Goal: Task Accomplishment & Management: Complete application form

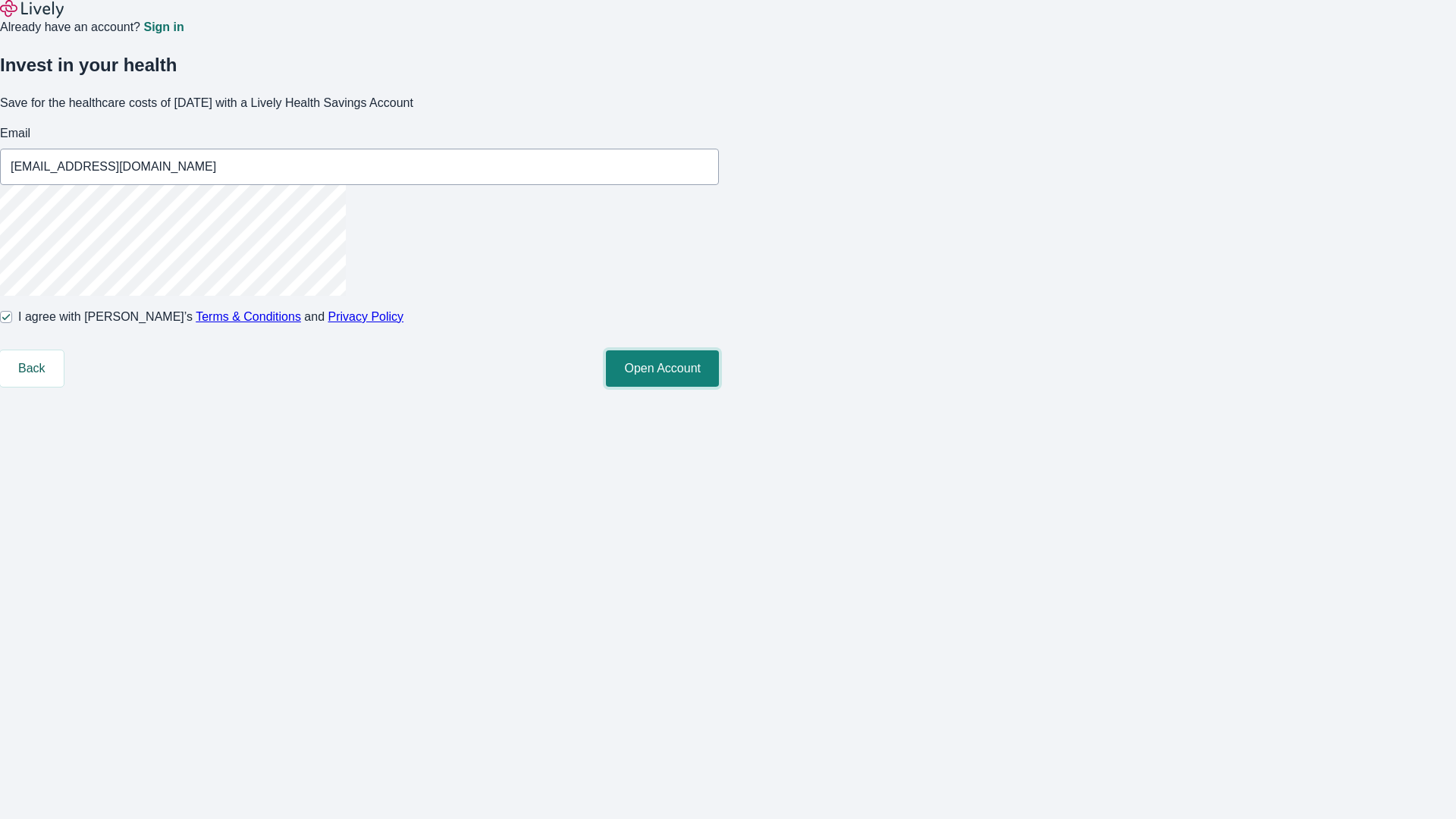
click at [719, 387] on button "Open Account" at bounding box center [663, 369] width 113 height 37
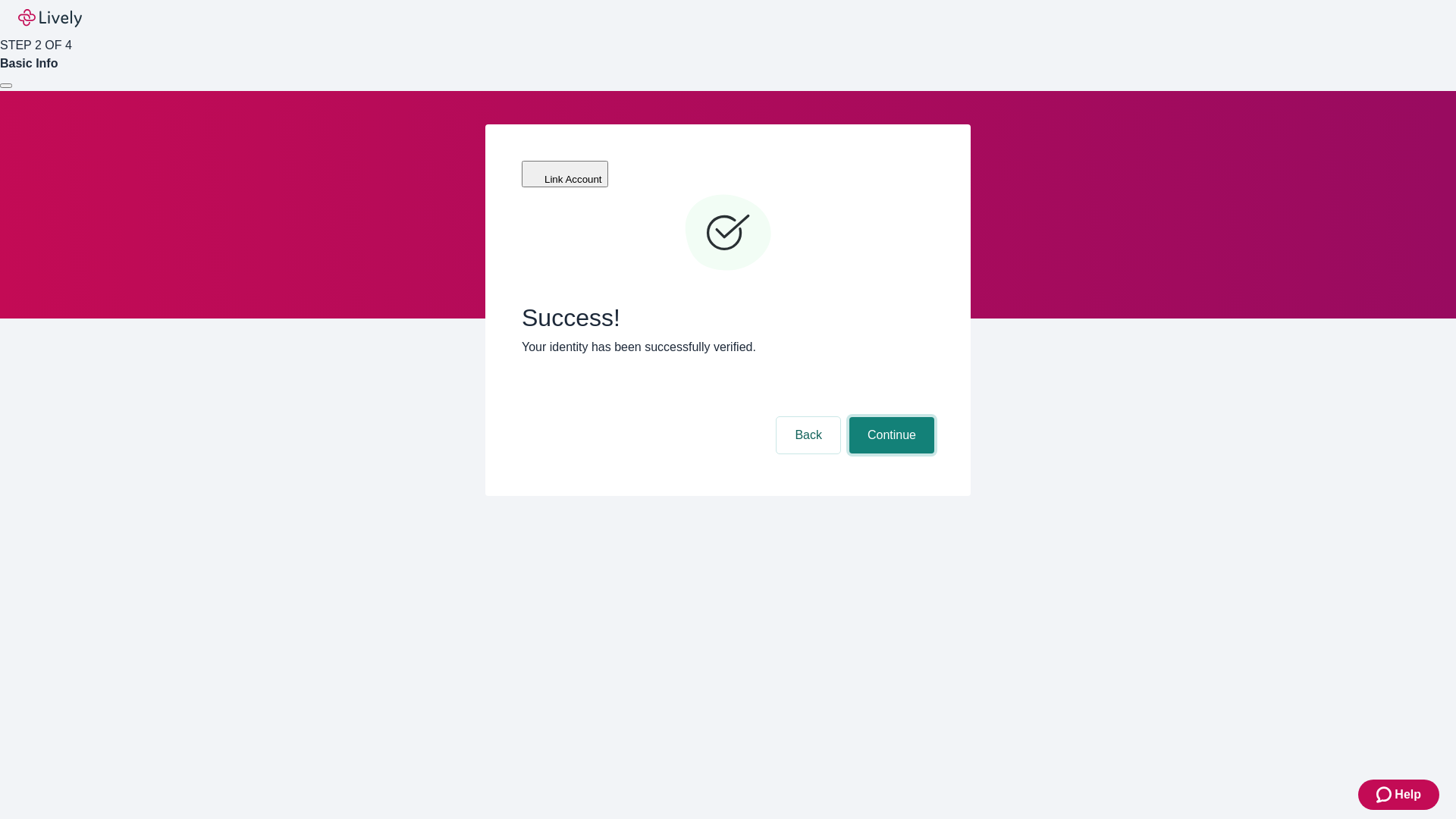
click at [889, 417] on button "Continue" at bounding box center [892, 435] width 85 height 37
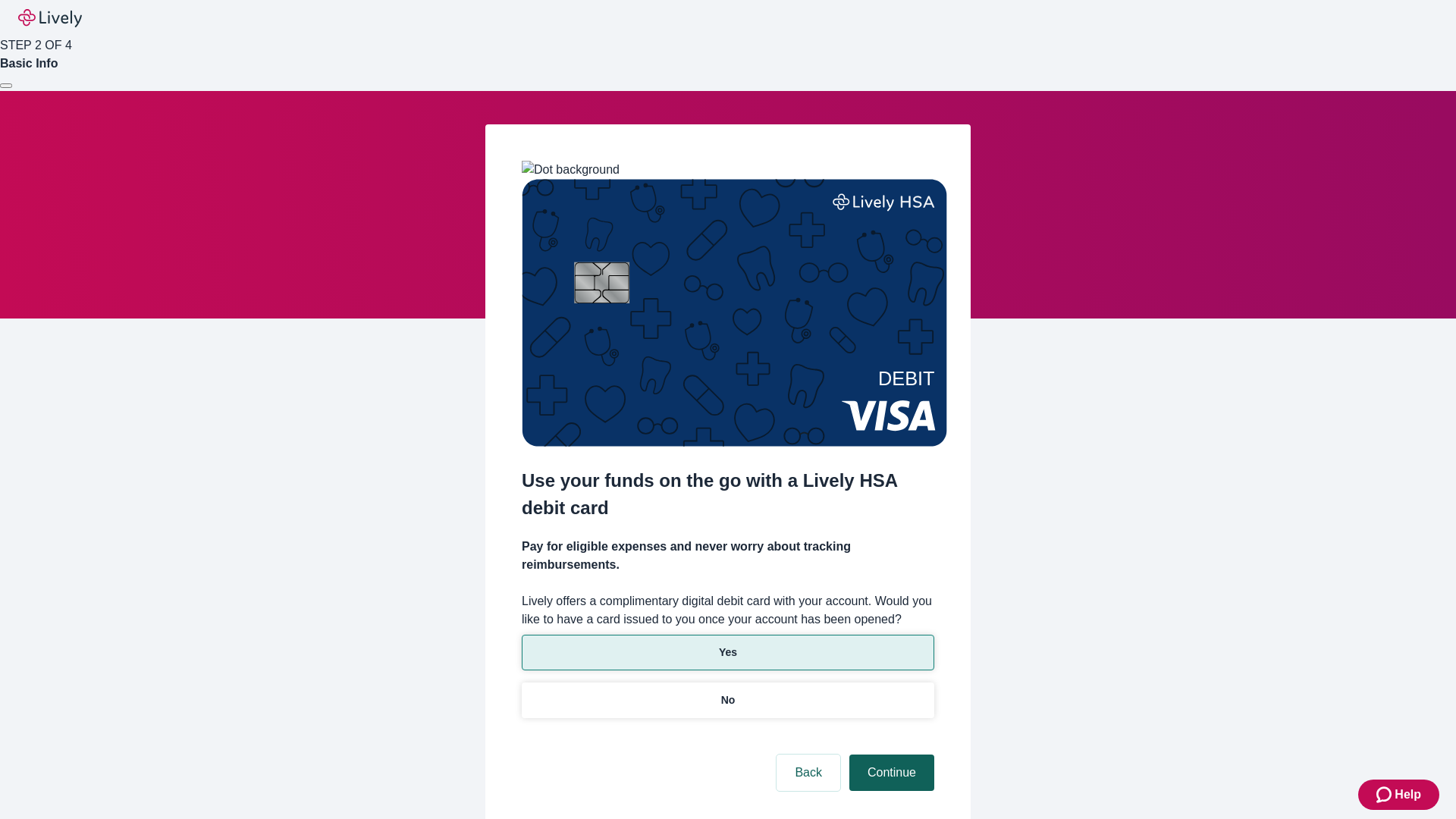
click at [727, 693] on p "No" at bounding box center [728, 700] width 15 height 16
click at [889, 755] on button "Continue" at bounding box center [892, 773] width 85 height 37
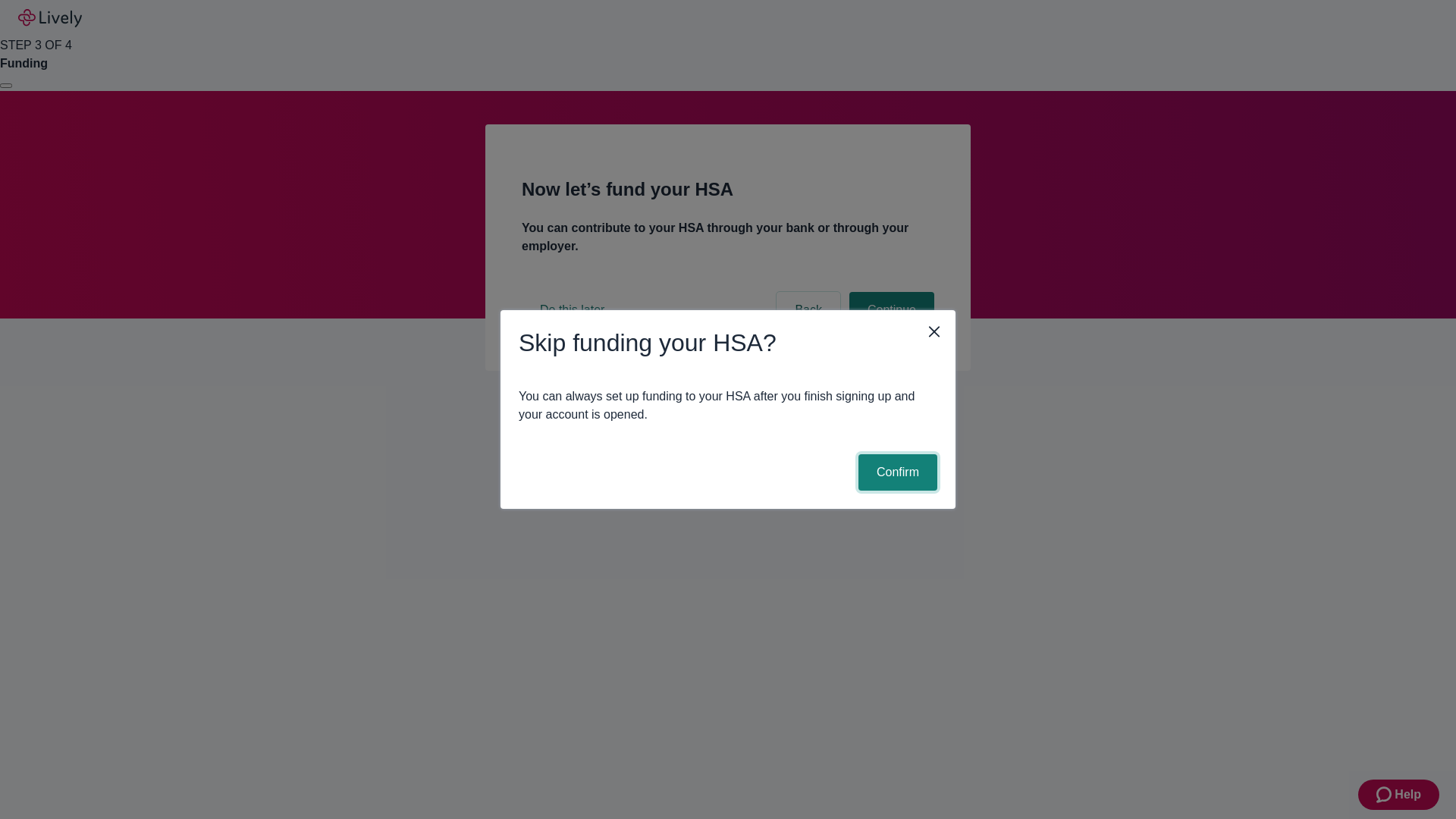
click at [895, 473] on button "Confirm" at bounding box center [898, 473] width 79 height 37
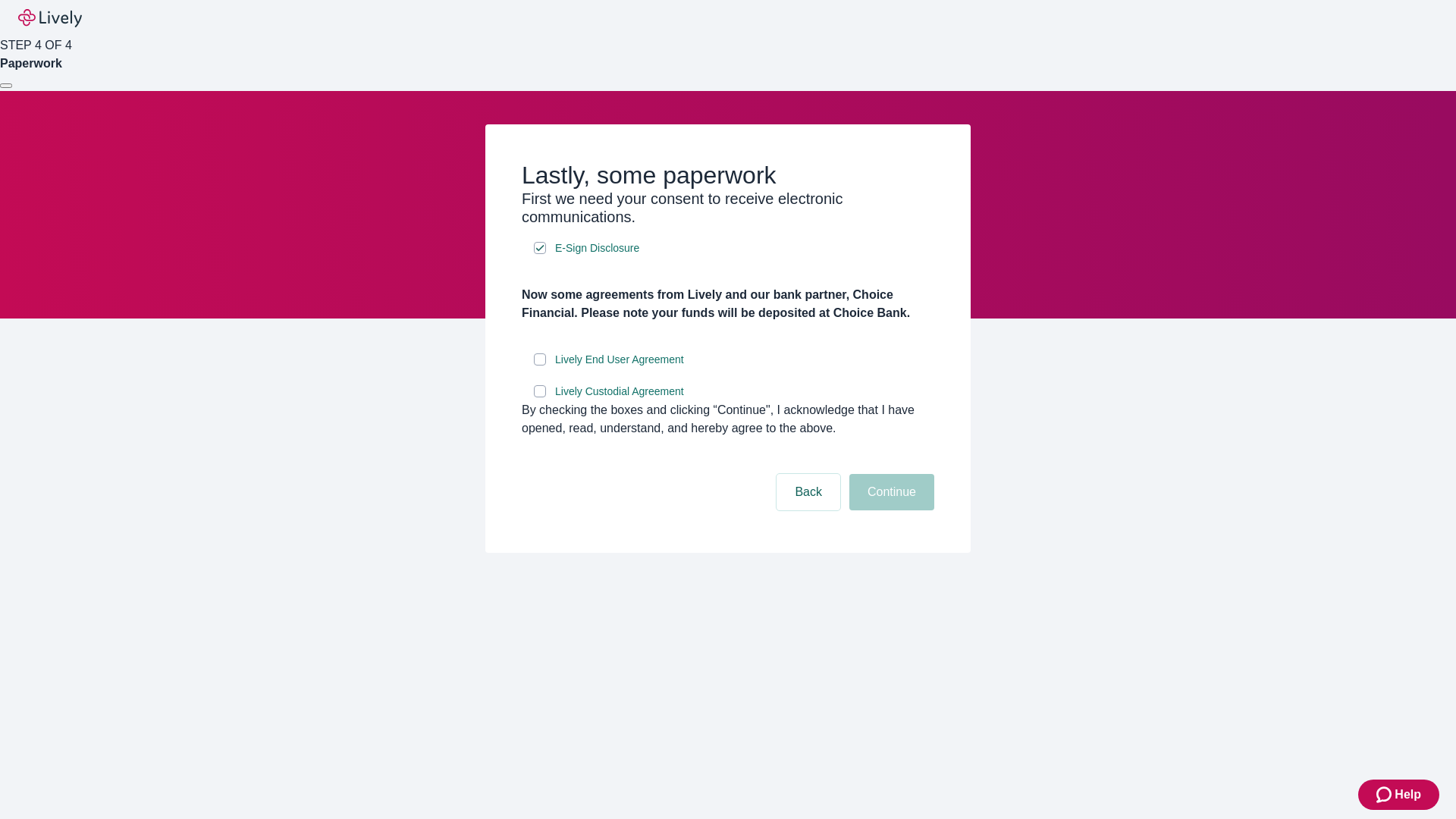
click at [540, 365] on input "Lively End User Agreement" at bounding box center [540, 359] width 12 height 12
checkbox input "true"
click at [540, 398] on input "Lively Custodial Agreement" at bounding box center [540, 391] width 12 height 12
checkbox input "true"
click at [889, 510] on button "Continue" at bounding box center [892, 493] width 85 height 37
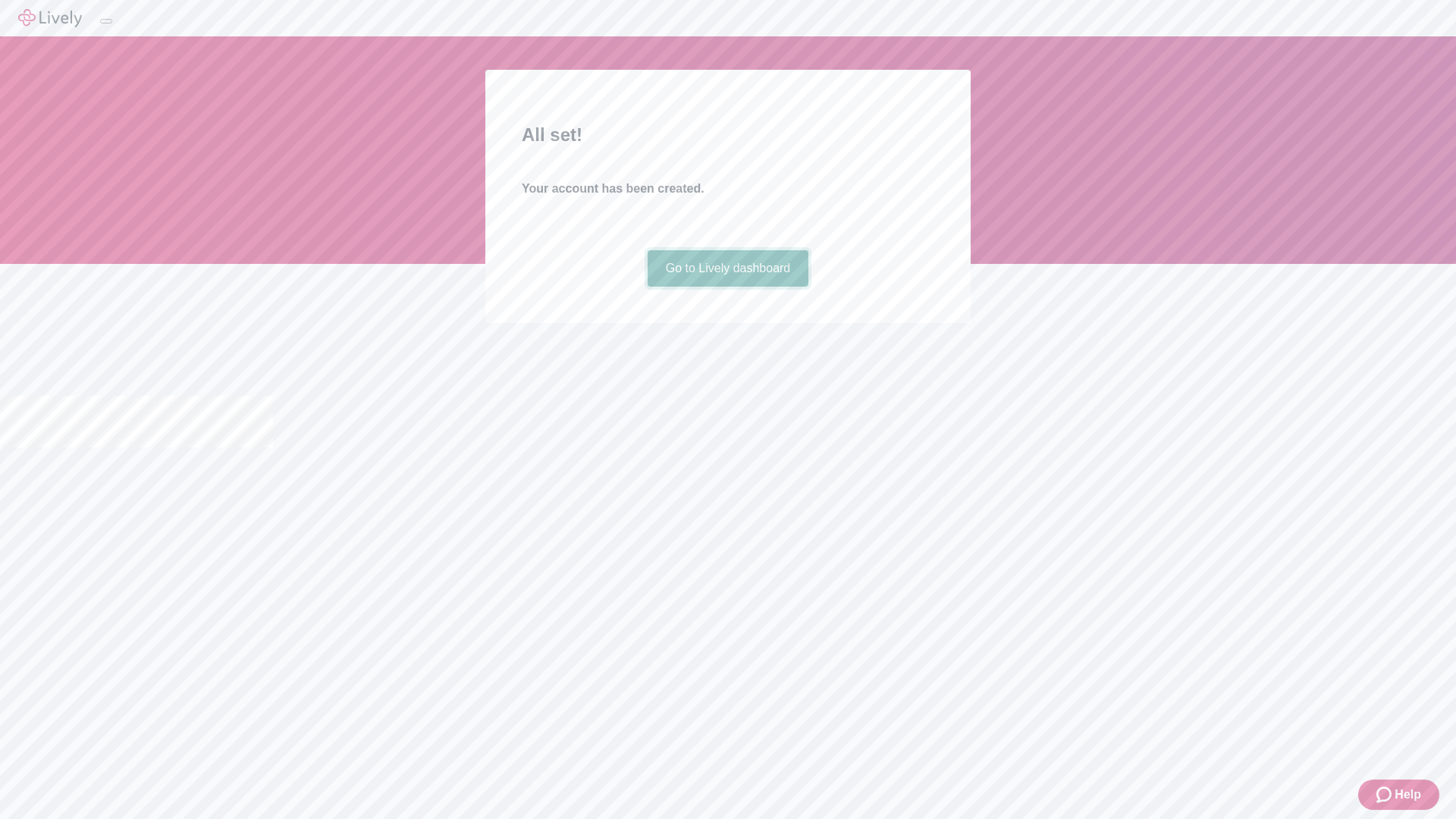
click at [727, 287] on link "Go to Lively dashboard" at bounding box center [728, 269] width 162 height 37
